Goal: Task Accomplishment & Management: Complete application form

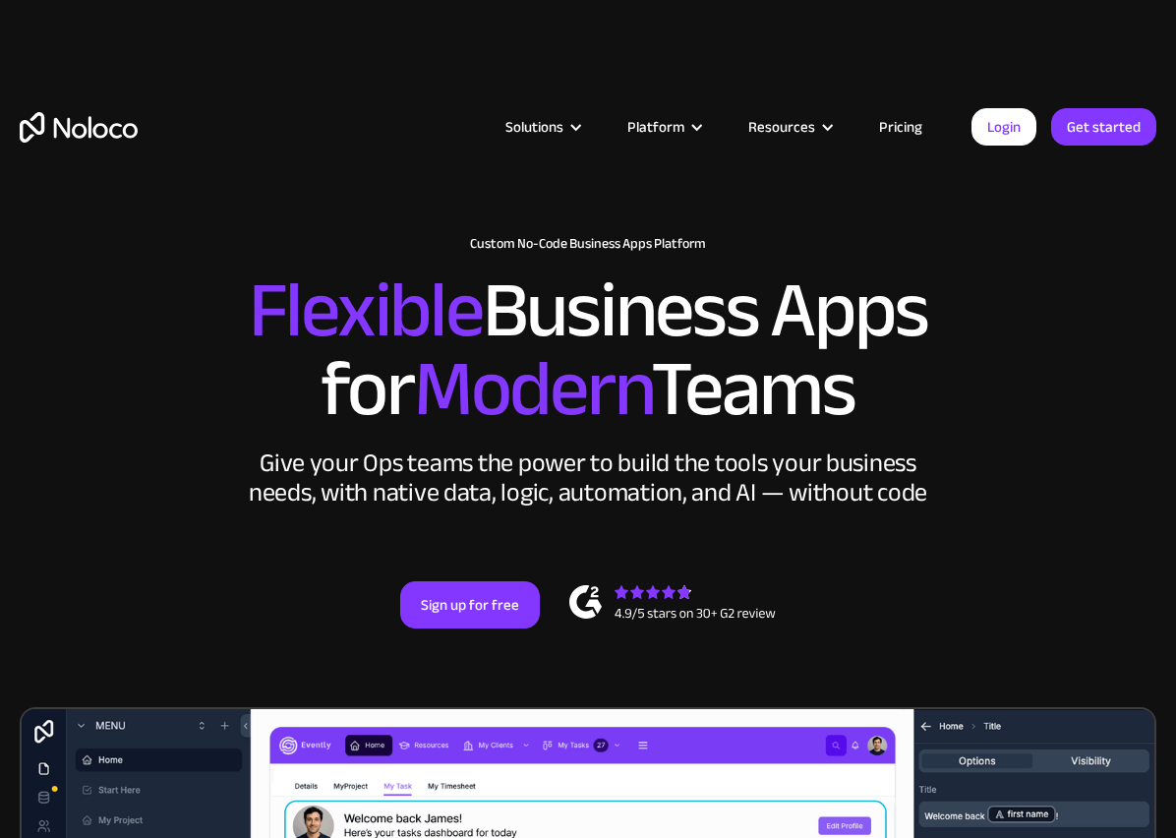
click at [1113, 125] on link "Get started" at bounding box center [1103, 126] width 105 height 37
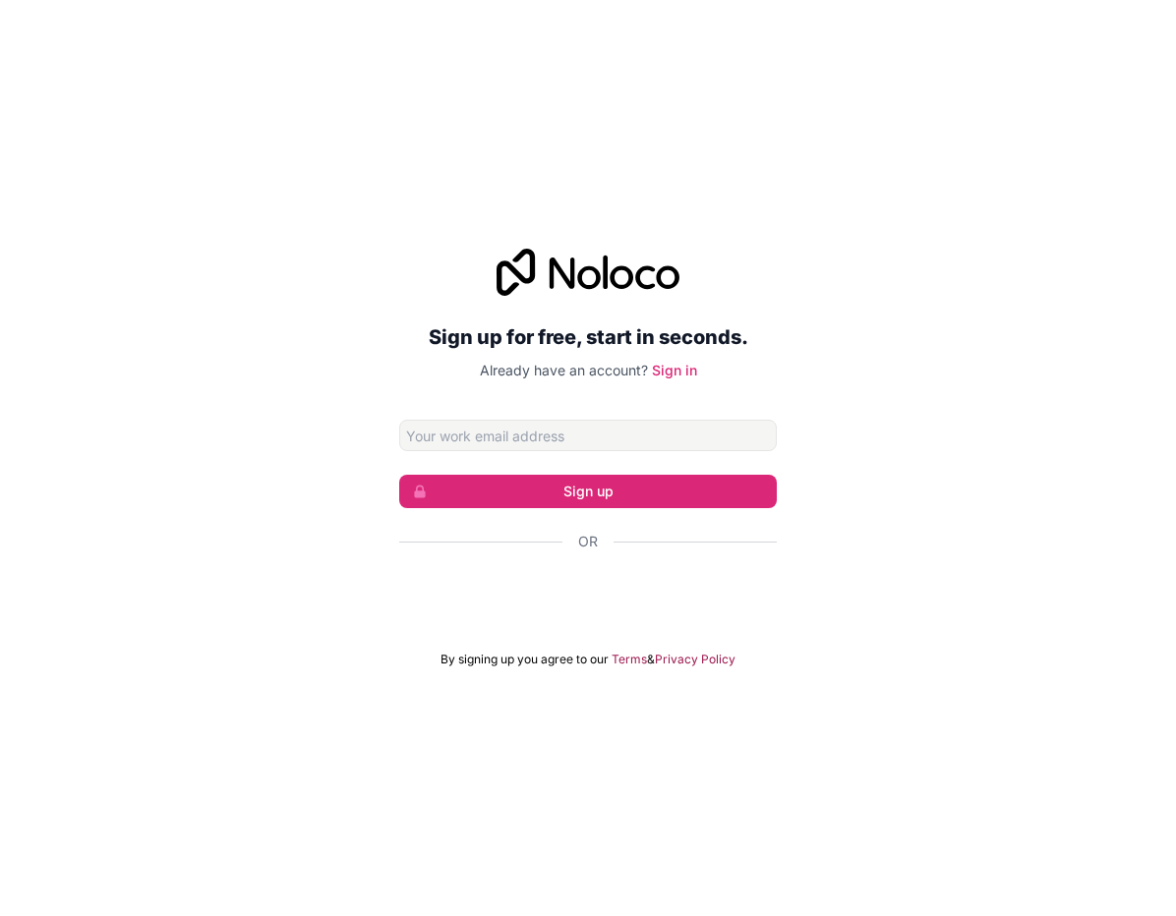
click at [720, 606] on div "Se connecter avec Google. S'ouvre dans un nouvel onglet." at bounding box center [587, 594] width 377 height 43
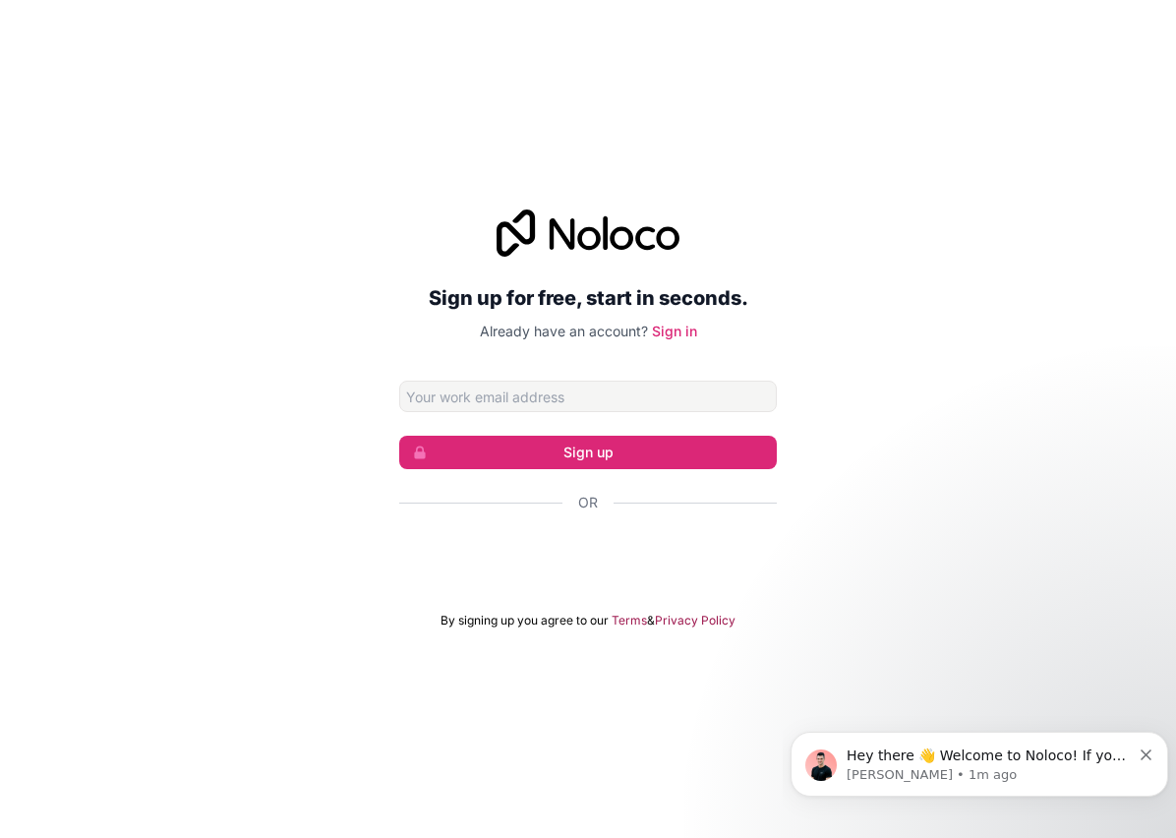
click at [681, 339] on link "Sign in" at bounding box center [674, 330] width 45 height 17
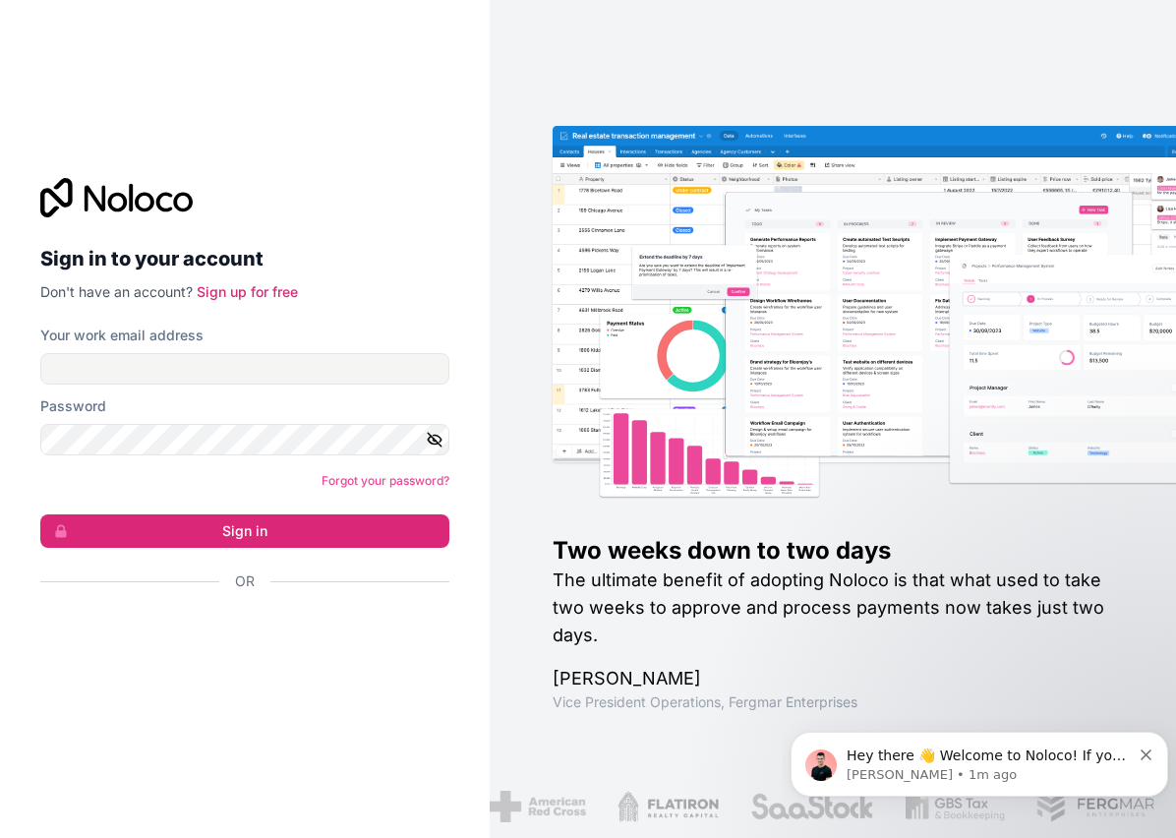
click at [273, 548] on button "Sign in" at bounding box center [244, 530] width 409 height 33
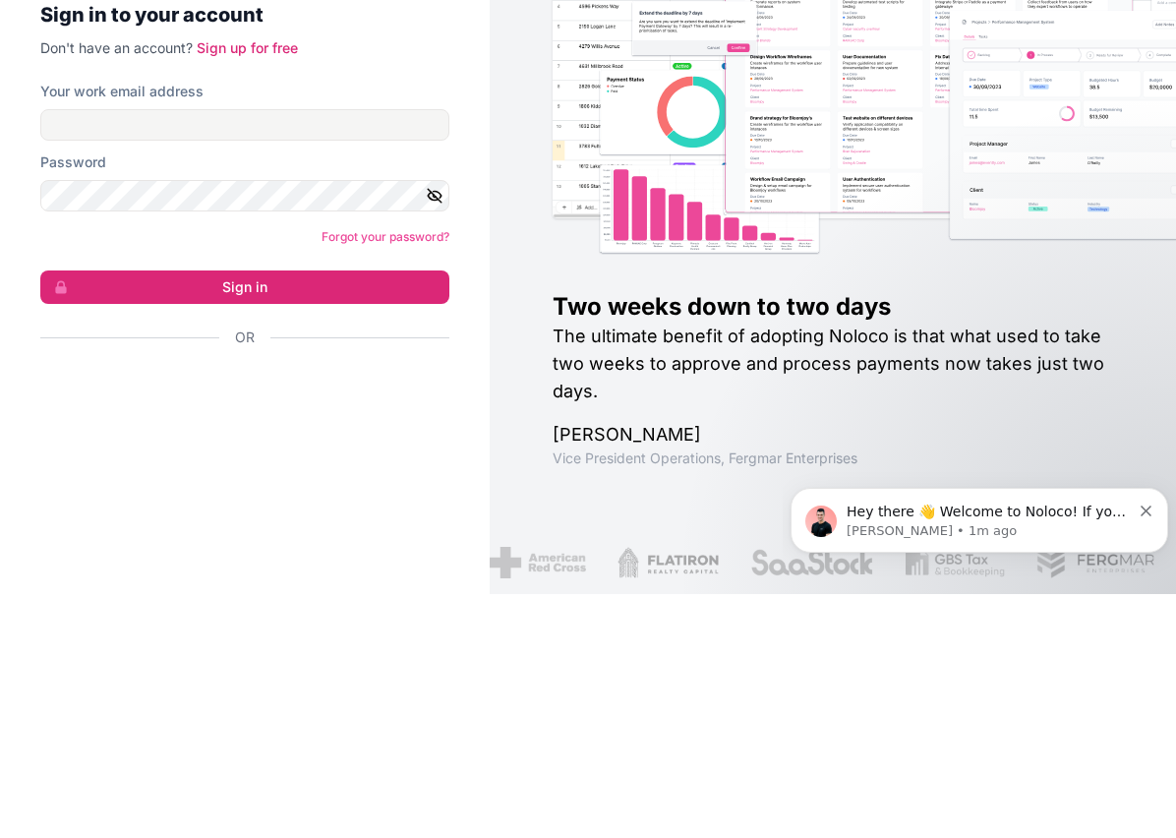
click at [914, 297] on img at bounding box center [927, 334] width 686 height 338
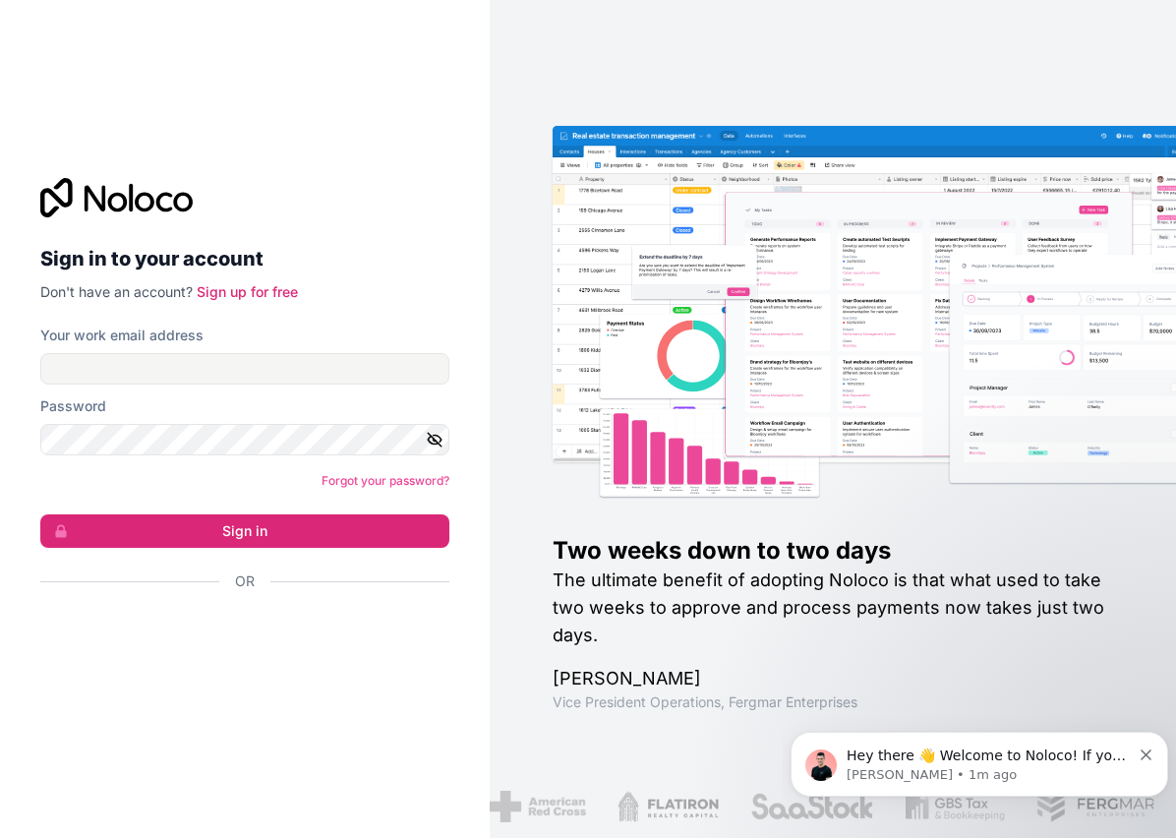
click at [252, 612] on div "Se connecter avec Google. S'ouvre dans un nouvel onglet." at bounding box center [236, 633] width 393 height 43
click at [239, 300] on link "Sign up for free" at bounding box center [247, 291] width 101 height 17
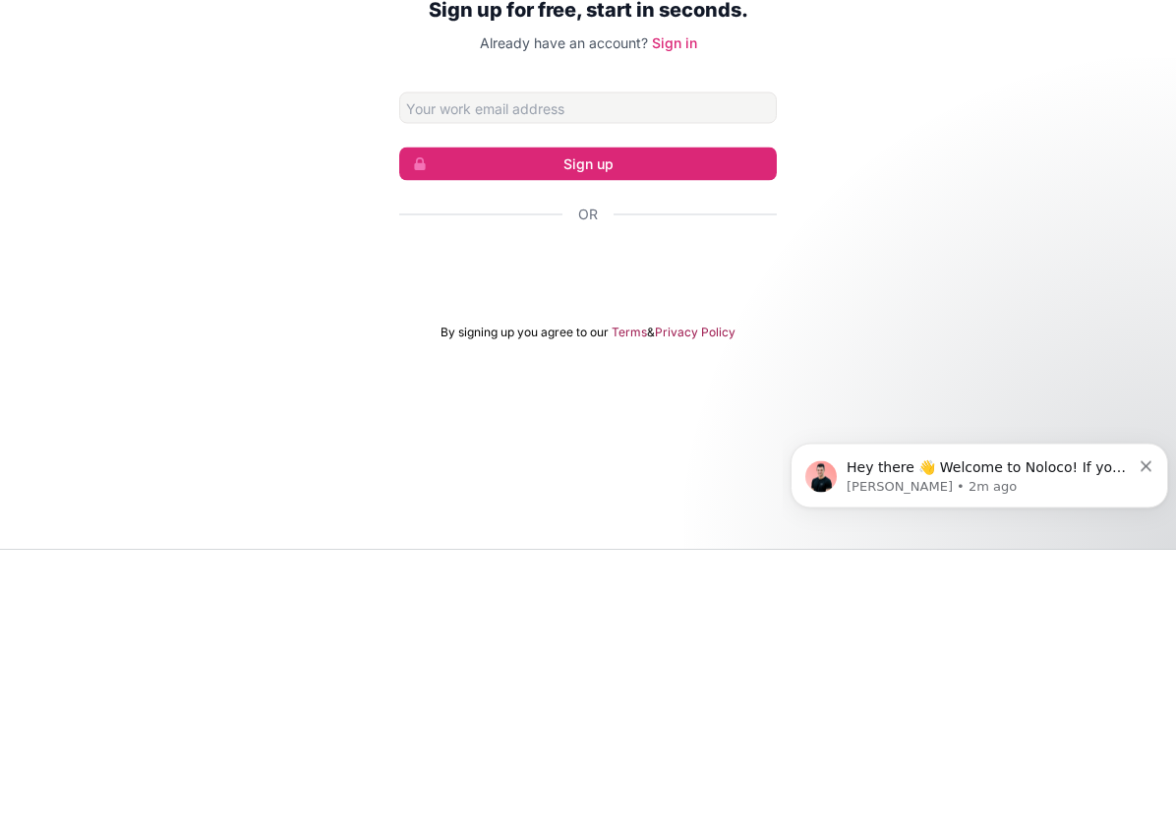
click at [561, 380] on input "Email address" at bounding box center [587, 395] width 377 height 31
type input "hassanhachi@gmail.com"
click at [631, 435] on button "Sign up" at bounding box center [587, 451] width 377 height 33
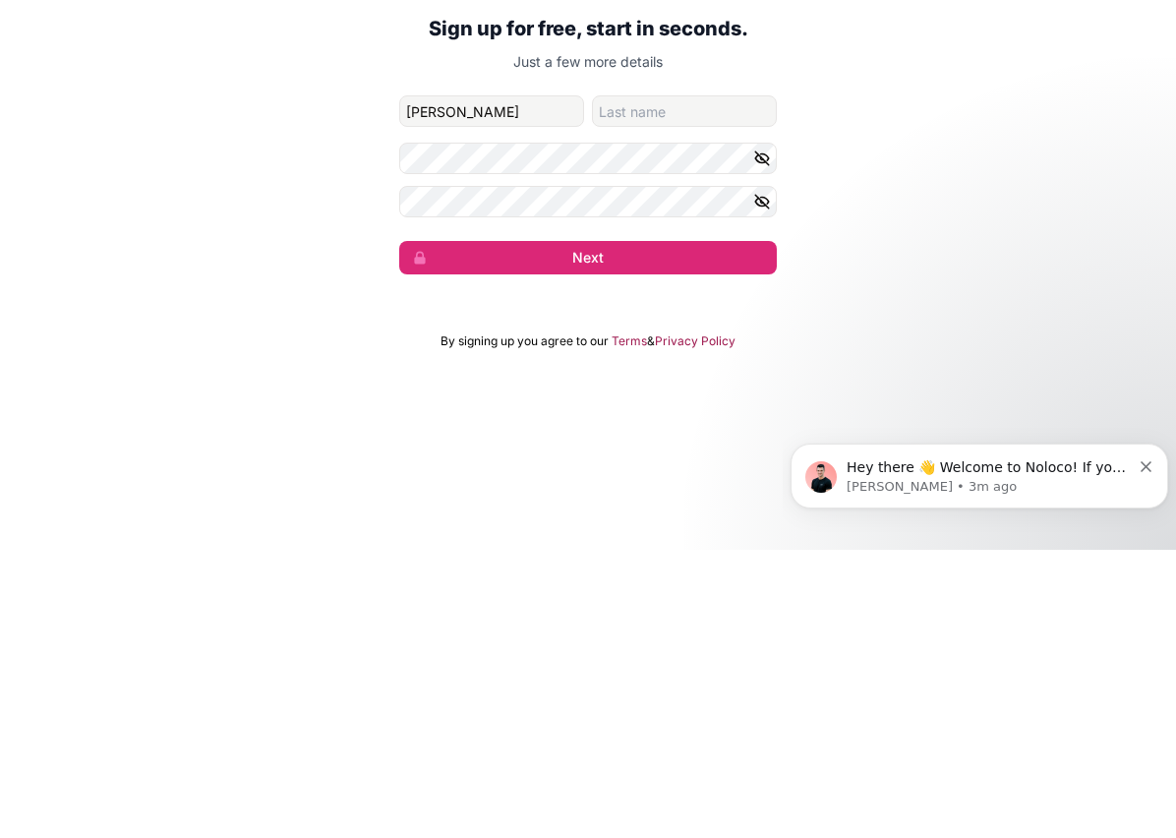
type input "Hassan"
click at [683, 383] on input "family-name" at bounding box center [684, 398] width 185 height 31
type input "Hh"
click at [775, 431] on button "button" at bounding box center [765, 446] width 24 height 31
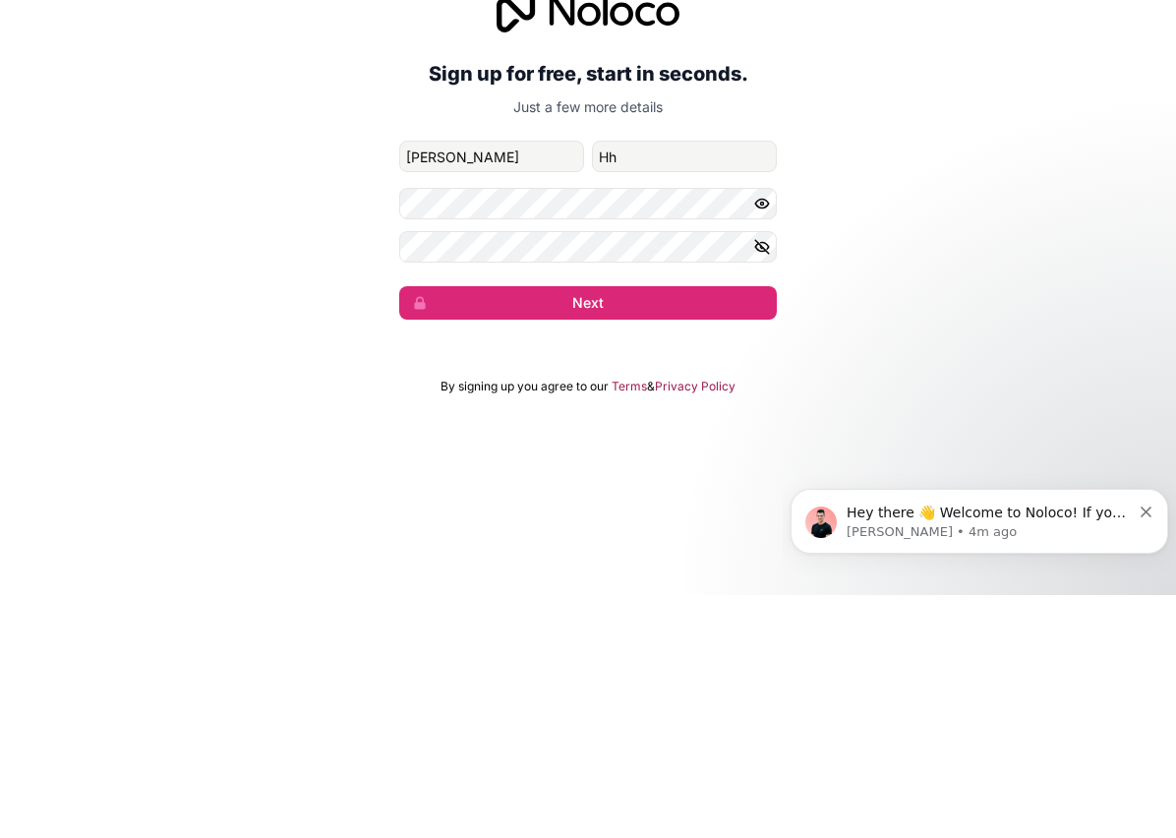
click at [760, 489] on icon "button" at bounding box center [761, 490] width 3 height 3
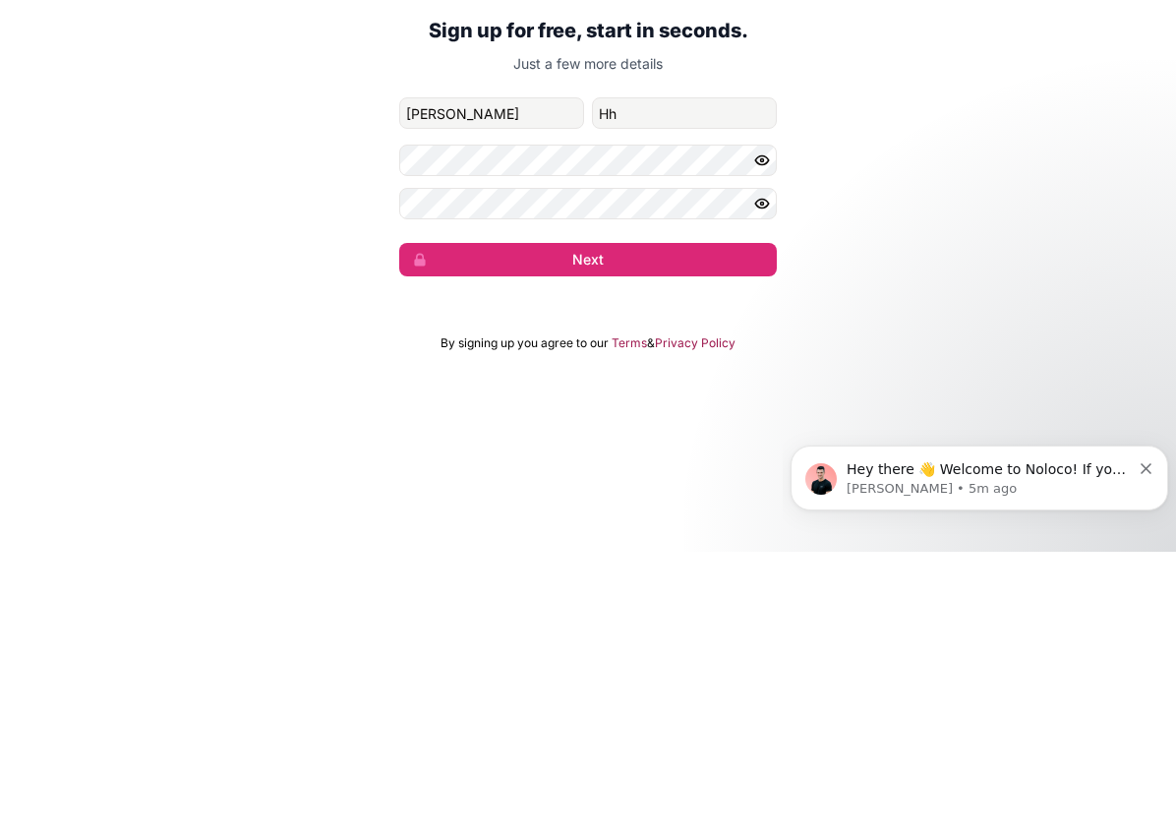
click at [613, 529] on button "Next" at bounding box center [587, 545] width 377 height 33
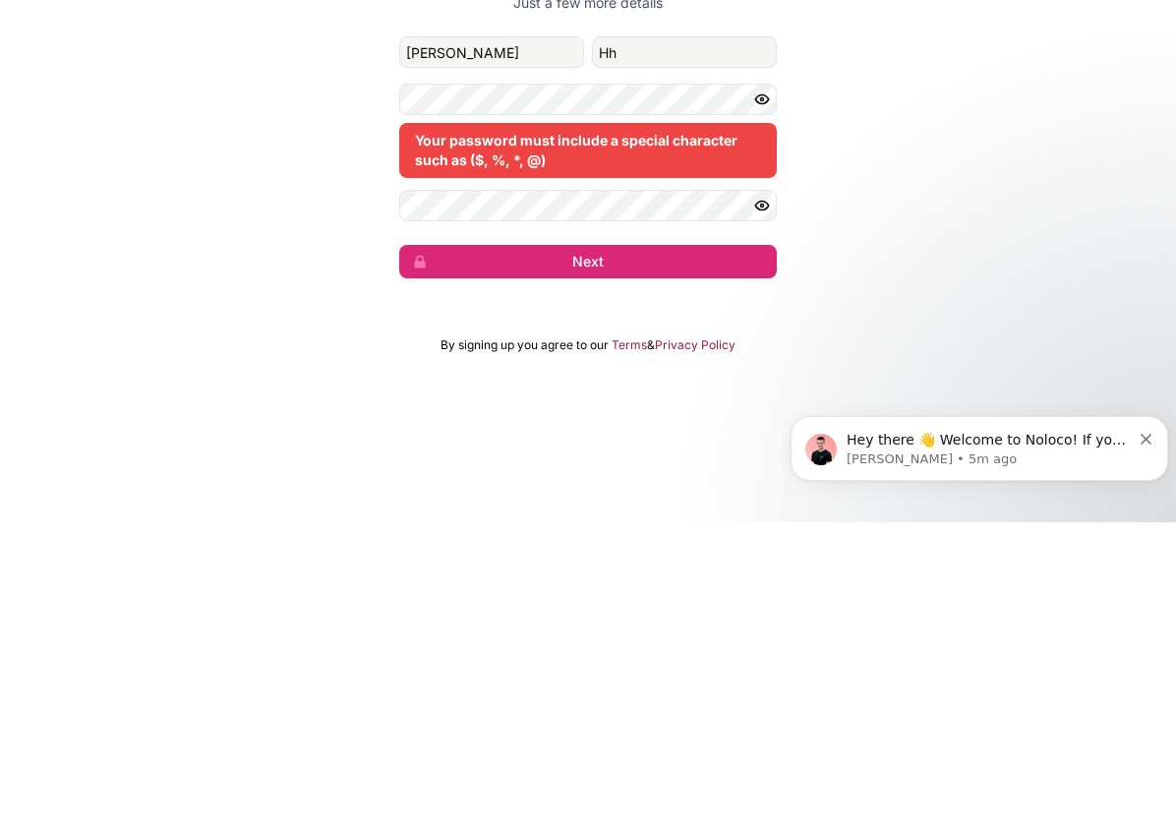
click at [607, 560] on button "Next" at bounding box center [587, 576] width 377 height 33
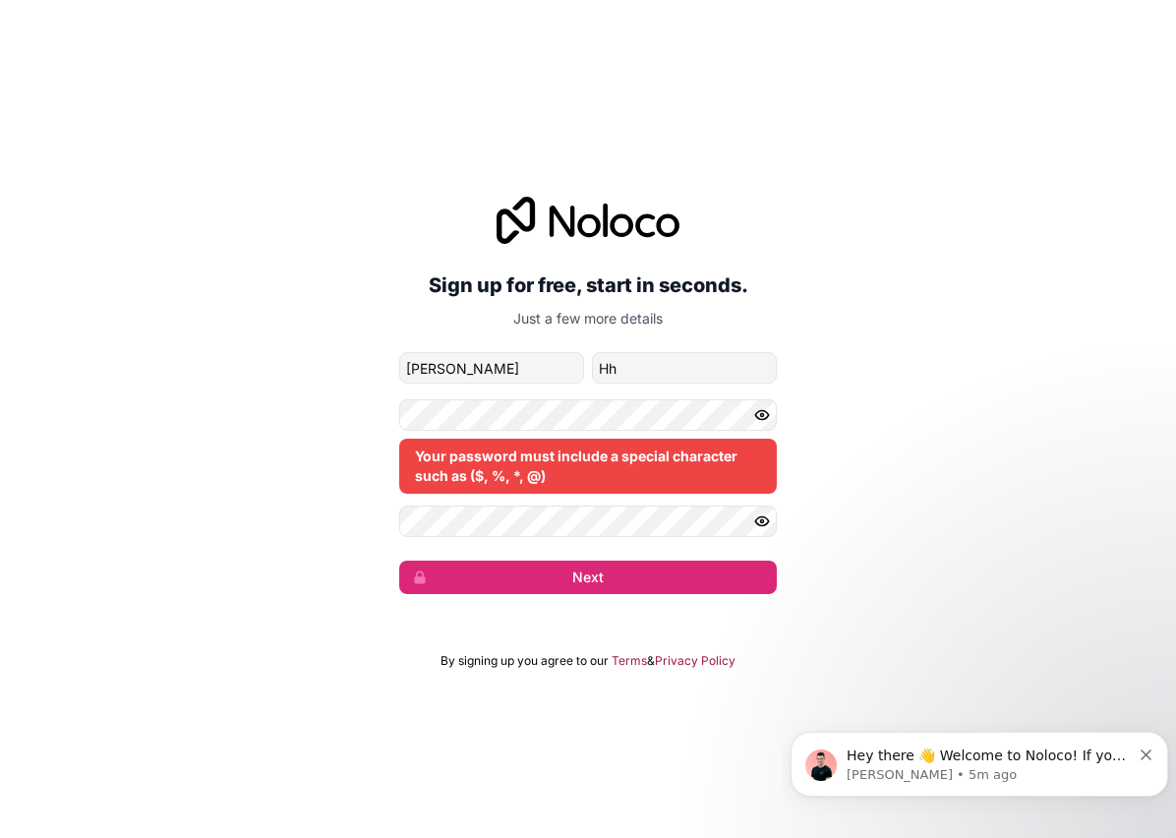
click at [596, 560] on button "Next" at bounding box center [587, 576] width 377 height 33
click at [592, 560] on button "Next" at bounding box center [587, 576] width 377 height 33
click at [591, 560] on button "Next" at bounding box center [587, 576] width 377 height 33
click at [592, 560] on button "Next" at bounding box center [587, 576] width 377 height 33
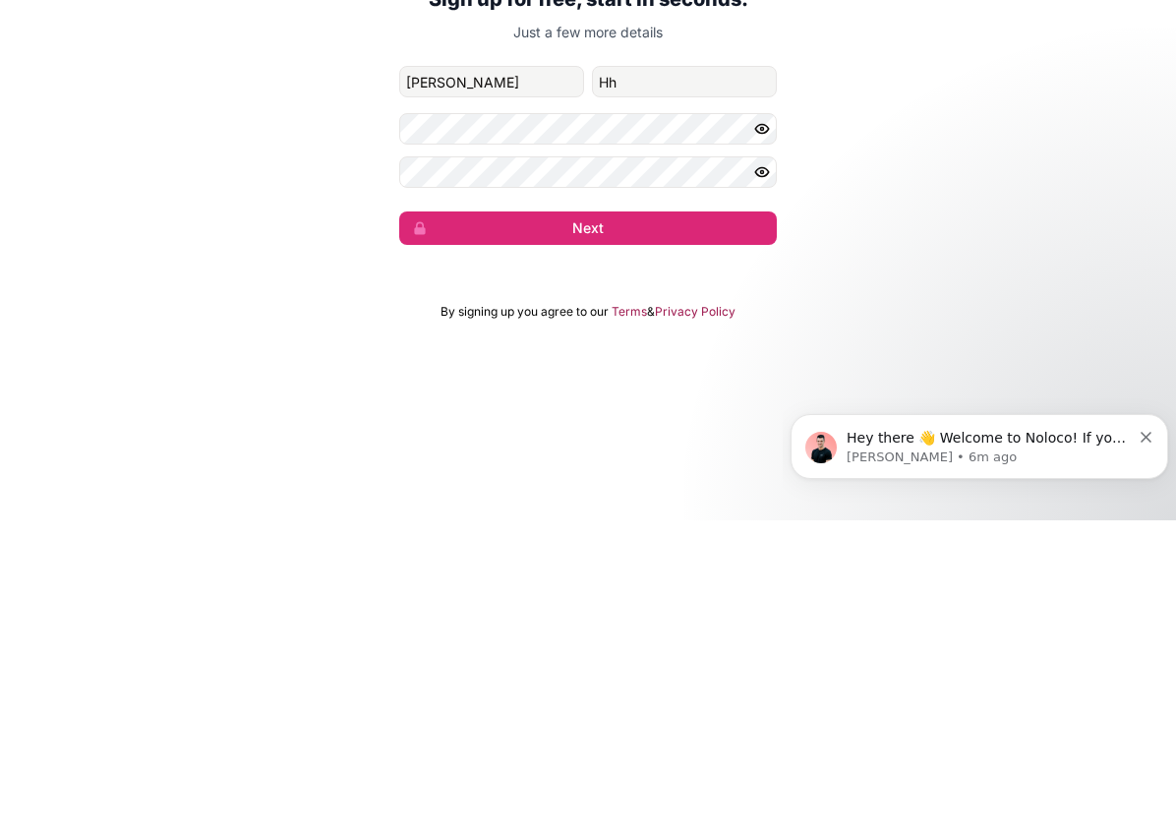
click at [611, 529] on button "Next" at bounding box center [587, 545] width 377 height 33
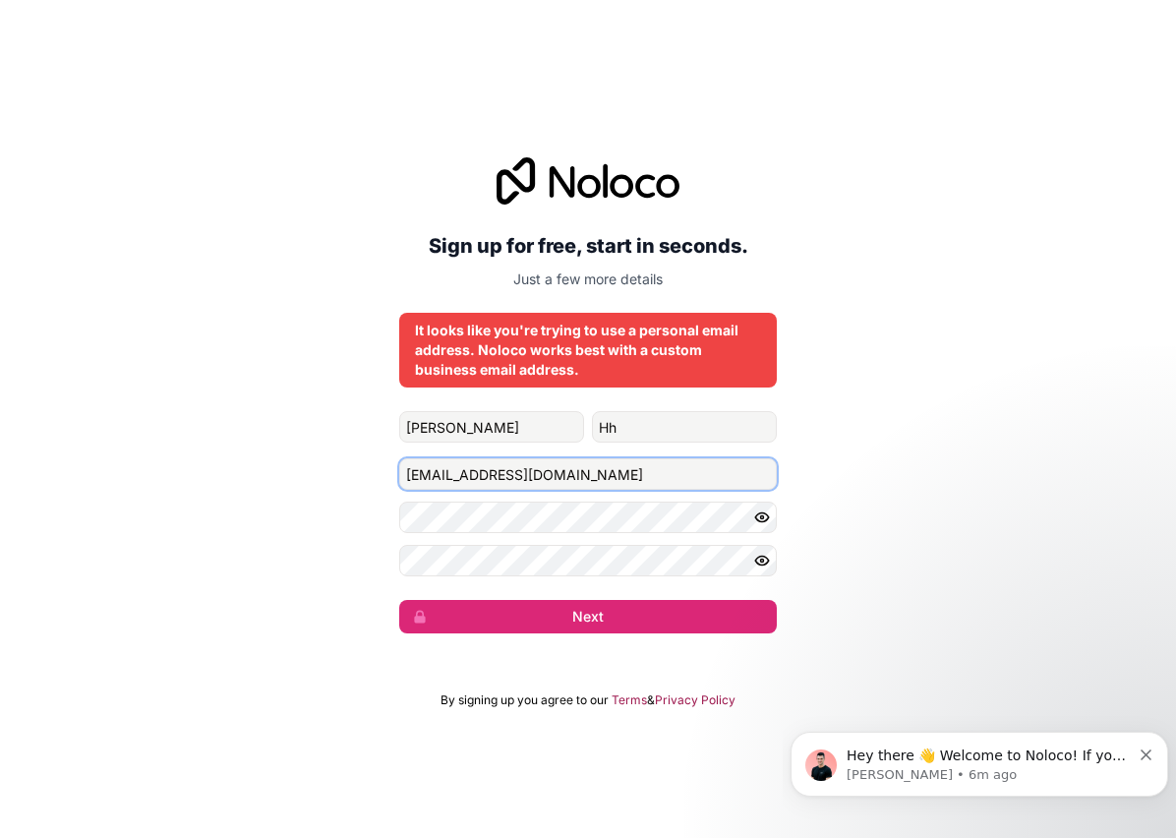
click at [592, 458] on input "hassanhachi@gmail.com" at bounding box center [587, 473] width 377 height 31
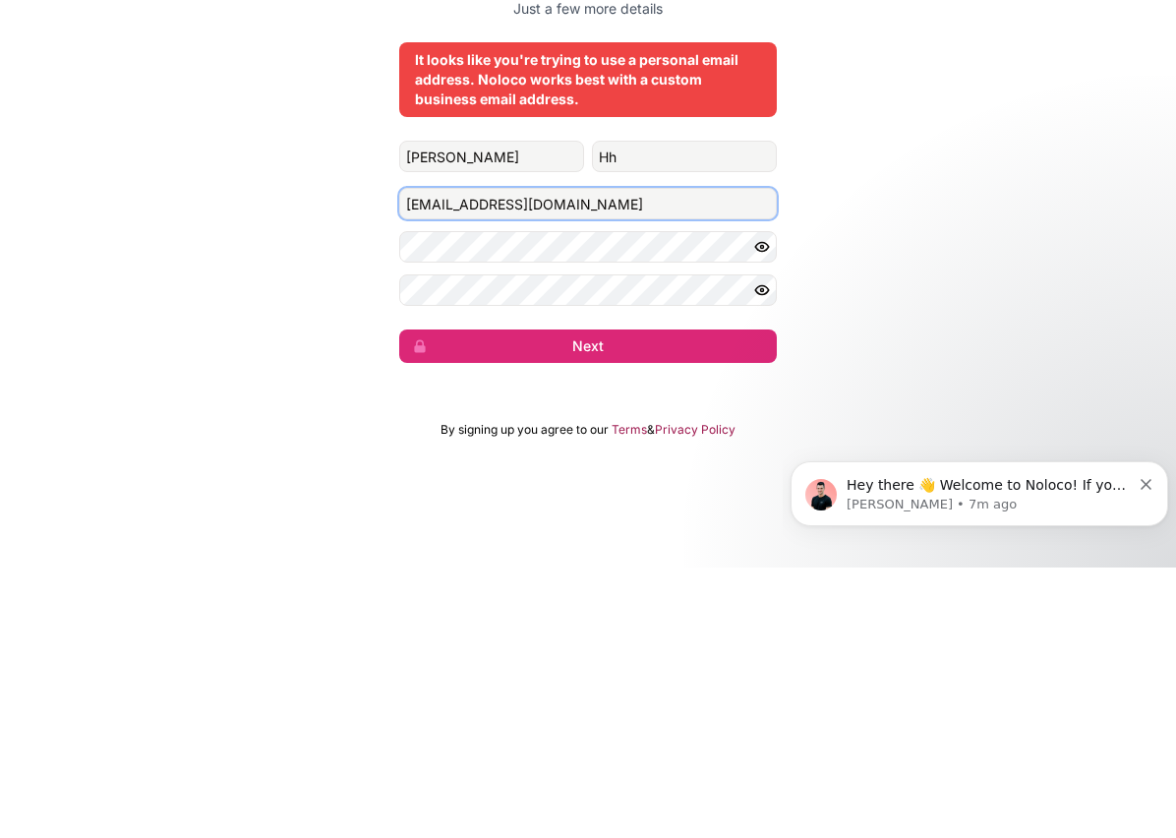
type input "hassanhachi1965@gmail.com"
click at [603, 600] on button "Next" at bounding box center [587, 616] width 377 height 33
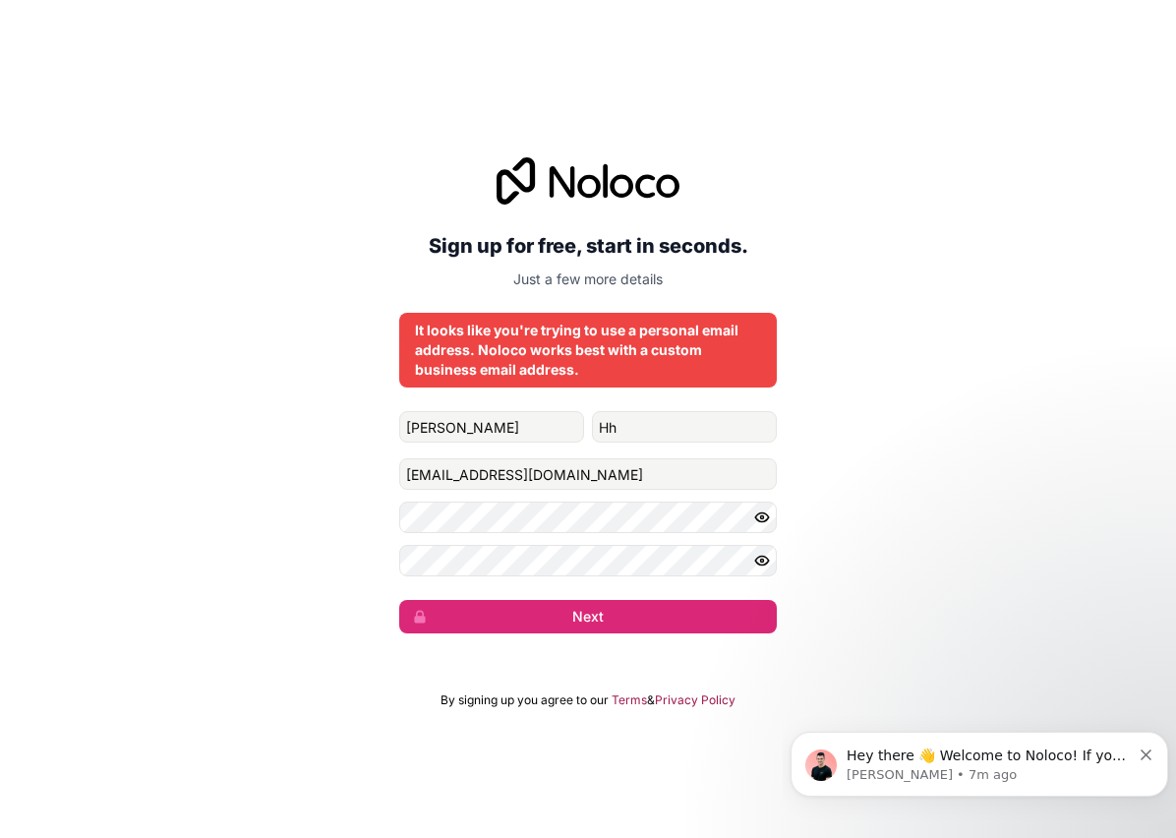
click at [605, 600] on button "Next" at bounding box center [587, 616] width 377 height 33
click at [603, 600] on button "Next" at bounding box center [587, 616] width 377 height 33
click at [1149, 758] on icon "Dismiss notification" at bounding box center [1145, 754] width 11 height 11
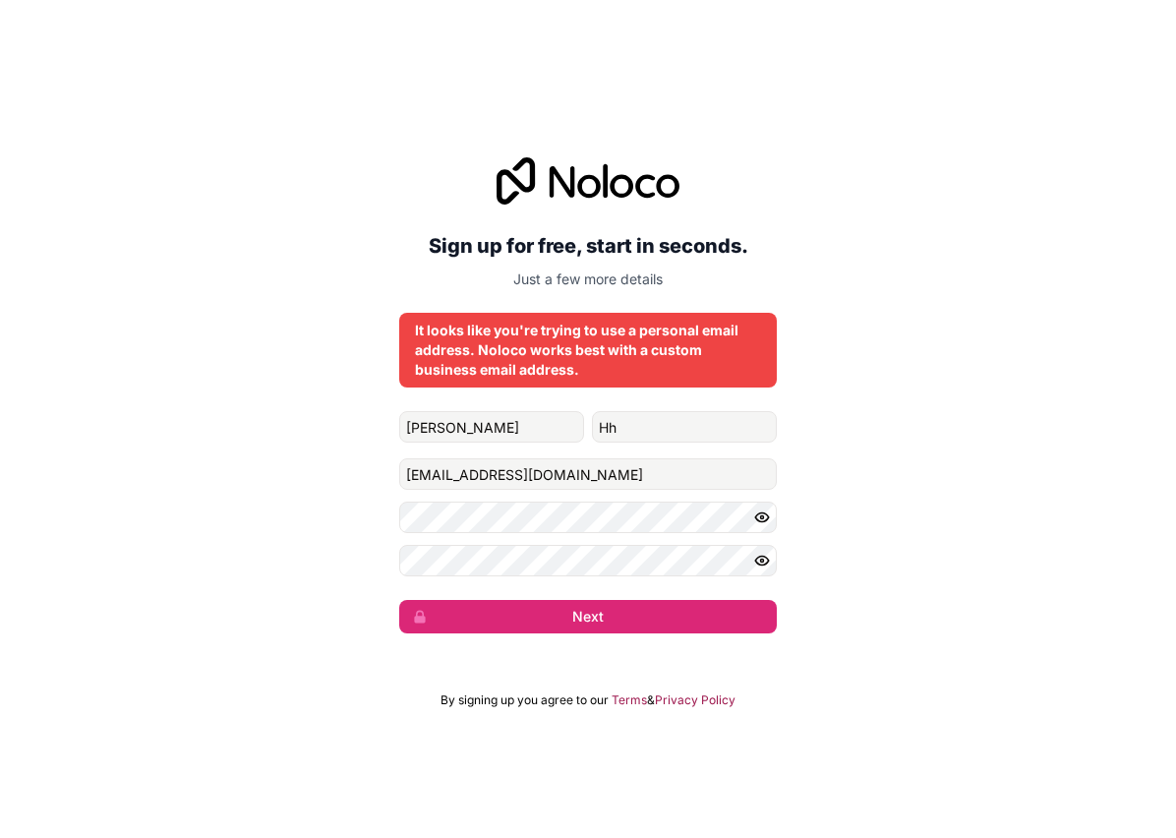
click at [586, 600] on button "Next" at bounding box center [587, 616] width 377 height 33
click at [585, 600] on button "Next" at bounding box center [587, 616] width 377 height 33
click at [585, 600] on button "submit" at bounding box center [587, 616] width 377 height 33
